Goal: Task Accomplishment & Management: Manage account settings

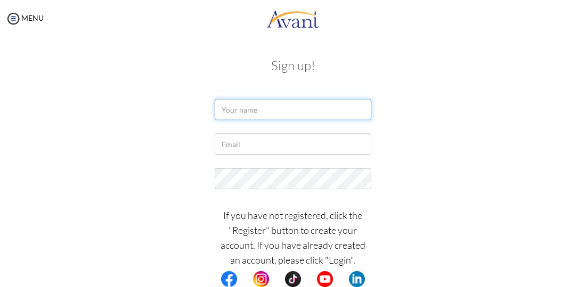
click at [314, 102] on input "text" at bounding box center [293, 109] width 156 height 21
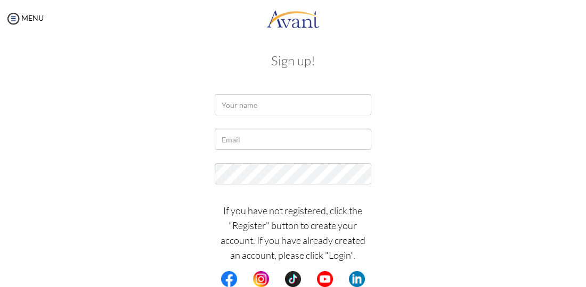
click at [359, 211] on p "If you have not registered, click the "Register" button to create your account.…" at bounding box center [293, 233] width 156 height 60
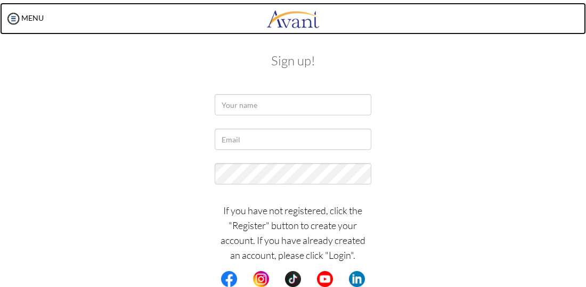
click at [581, 4] on link at bounding box center [293, 19] width 586 height 32
click at [584, 4] on link at bounding box center [293, 19] width 586 height 32
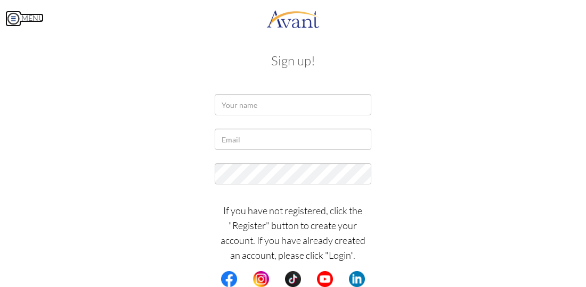
click at [19, 21] on img at bounding box center [13, 19] width 16 height 16
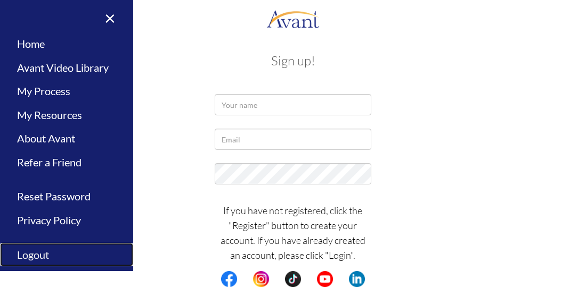
click at [34, 253] on link "Logout" at bounding box center [66, 255] width 133 height 24
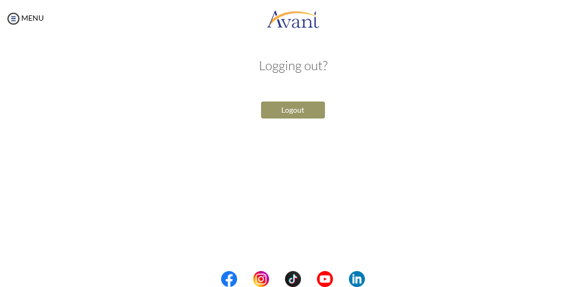
click at [308, 116] on button "Logout" at bounding box center [293, 110] width 64 height 17
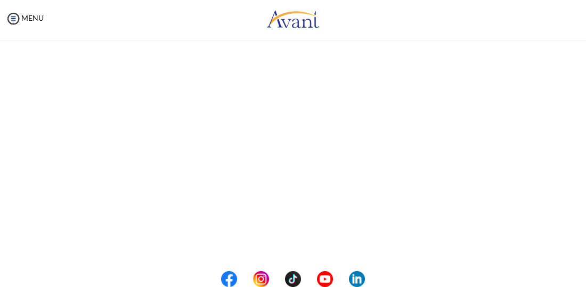
click at [308, 116] on input "email" at bounding box center [293, 109] width 156 height 21
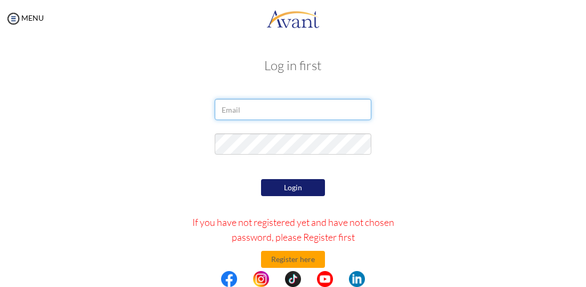
click at [308, 116] on input "email" at bounding box center [293, 109] width 156 height 21
type input "s"
type input "[EMAIL_ADDRESS][DOMAIN_NAME]"
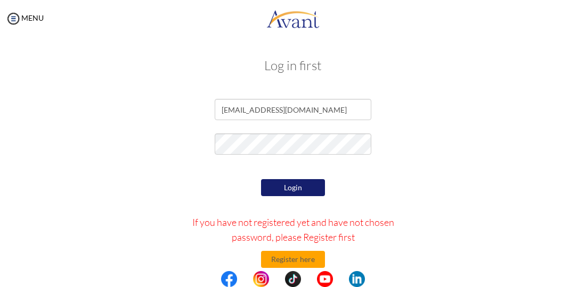
click at [285, 181] on button "Login" at bounding box center [293, 187] width 64 height 17
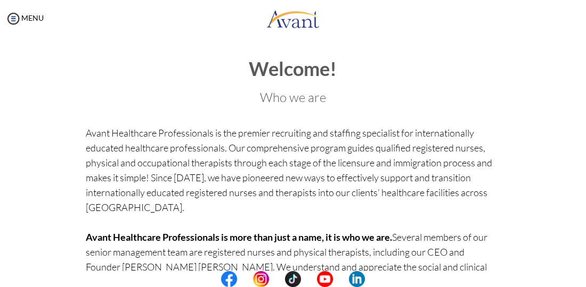
click at [283, 92] on h3 "Who we are" at bounding box center [293, 98] width 414 height 14
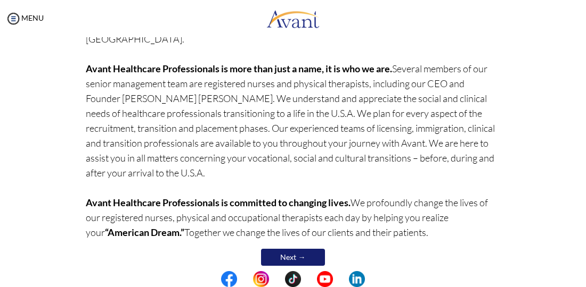
scroll to position [181, 0]
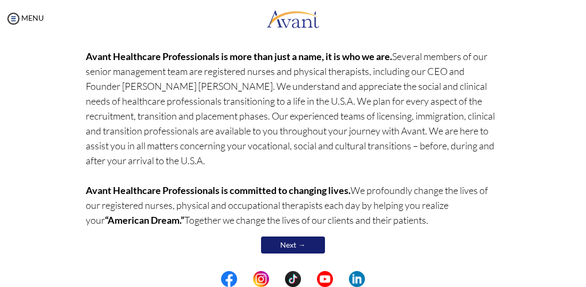
click at [311, 237] on link "Next →" at bounding box center [293, 245] width 64 height 17
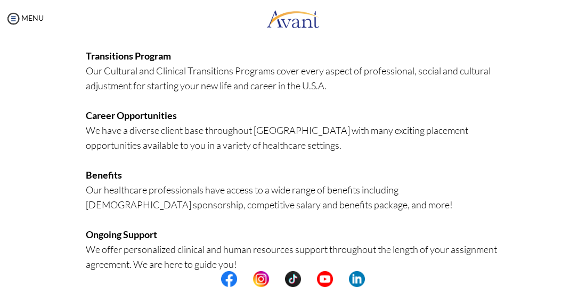
scroll to position [319, 0]
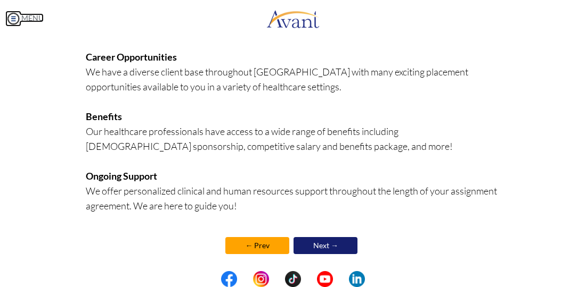
click at [18, 24] on img at bounding box center [13, 19] width 16 height 16
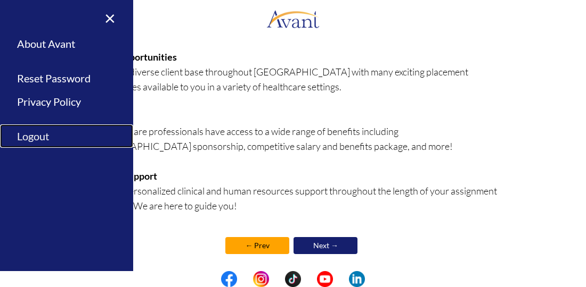
click at [44, 137] on link "Logout" at bounding box center [66, 137] width 133 height 24
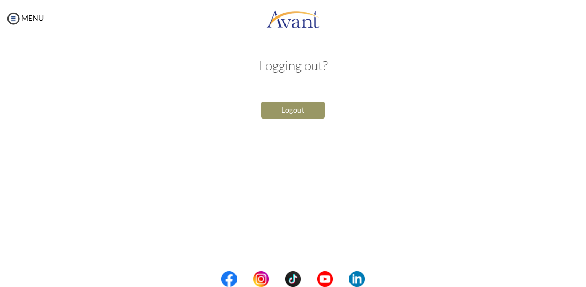
click at [276, 116] on button "Logout" at bounding box center [293, 110] width 64 height 17
